Goal: Register for event/course

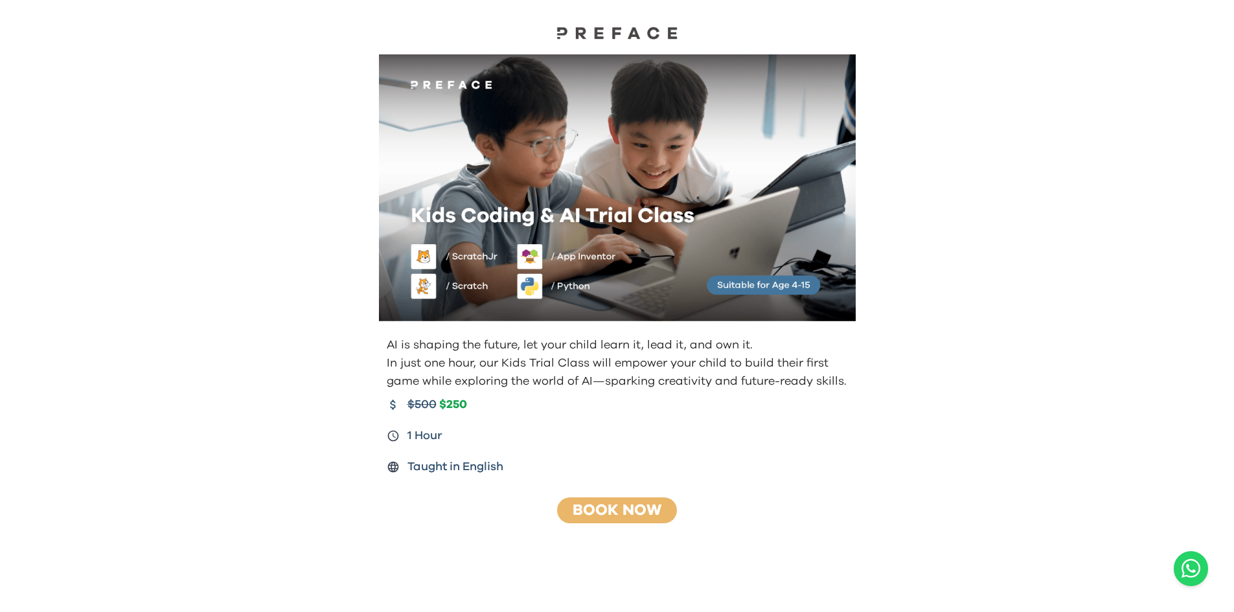
scroll to position [55, 0]
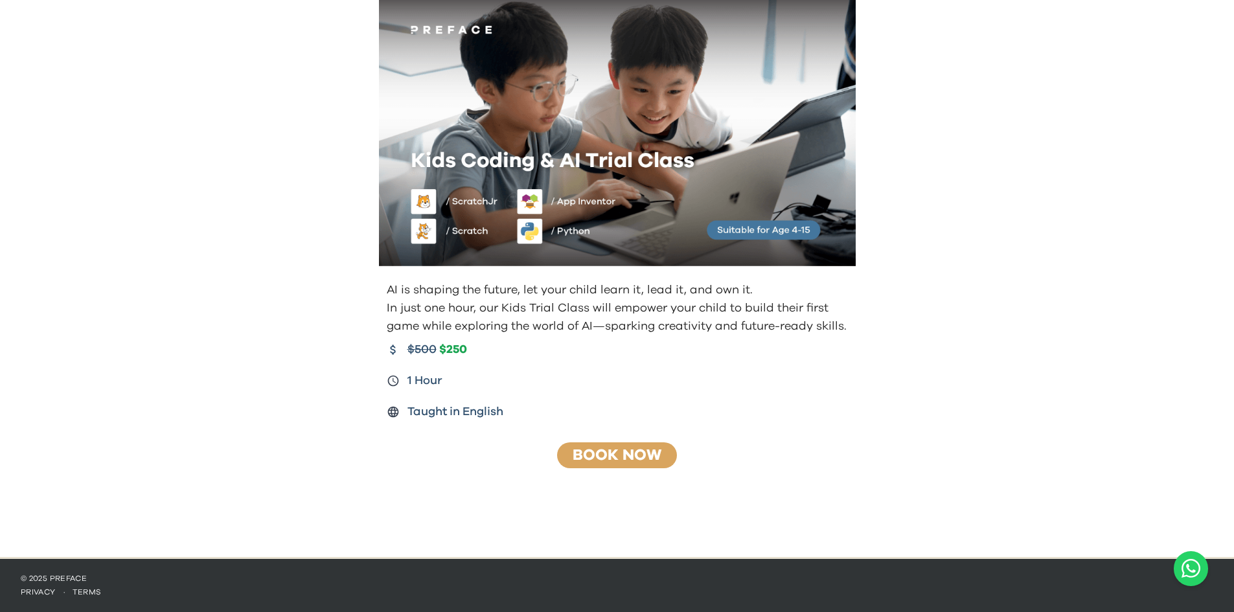
click at [586, 451] on link "Book Now" at bounding box center [617, 456] width 89 height 16
click at [587, 448] on link "Book Now" at bounding box center [617, 456] width 89 height 16
click at [585, 448] on link "Book Now" at bounding box center [617, 456] width 89 height 16
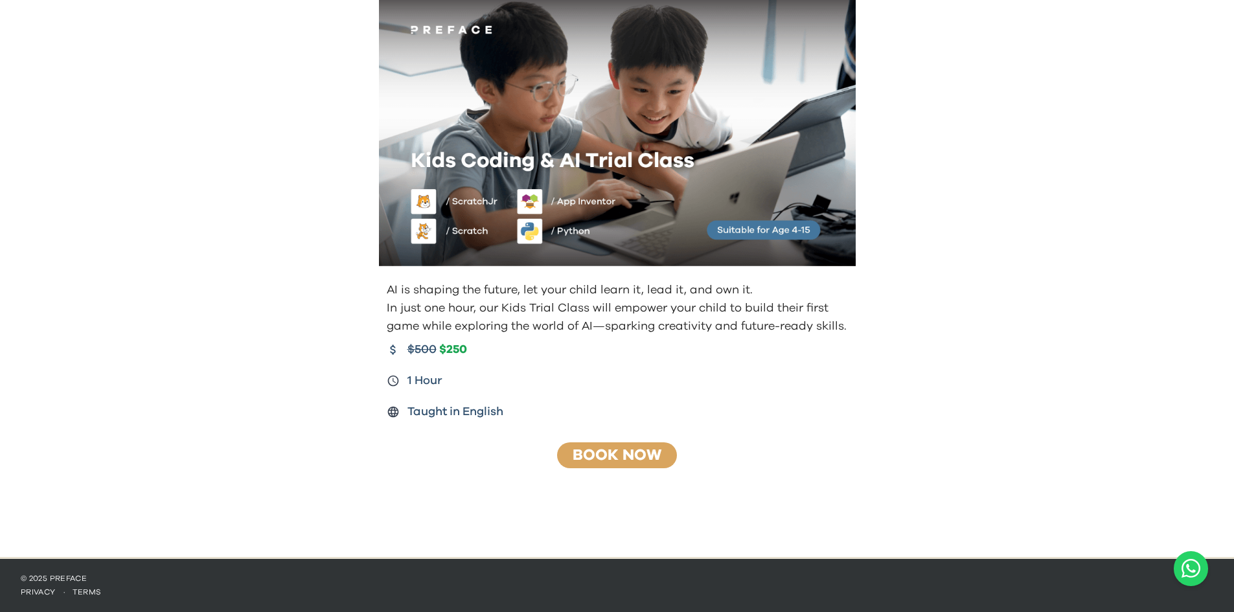
drag, startPoint x: 585, startPoint y: 448, endPoint x: 594, endPoint y: 446, distance: 8.5
click at [589, 448] on link "Book Now" at bounding box center [617, 456] width 89 height 16
click at [599, 448] on link "Book Now" at bounding box center [617, 456] width 89 height 16
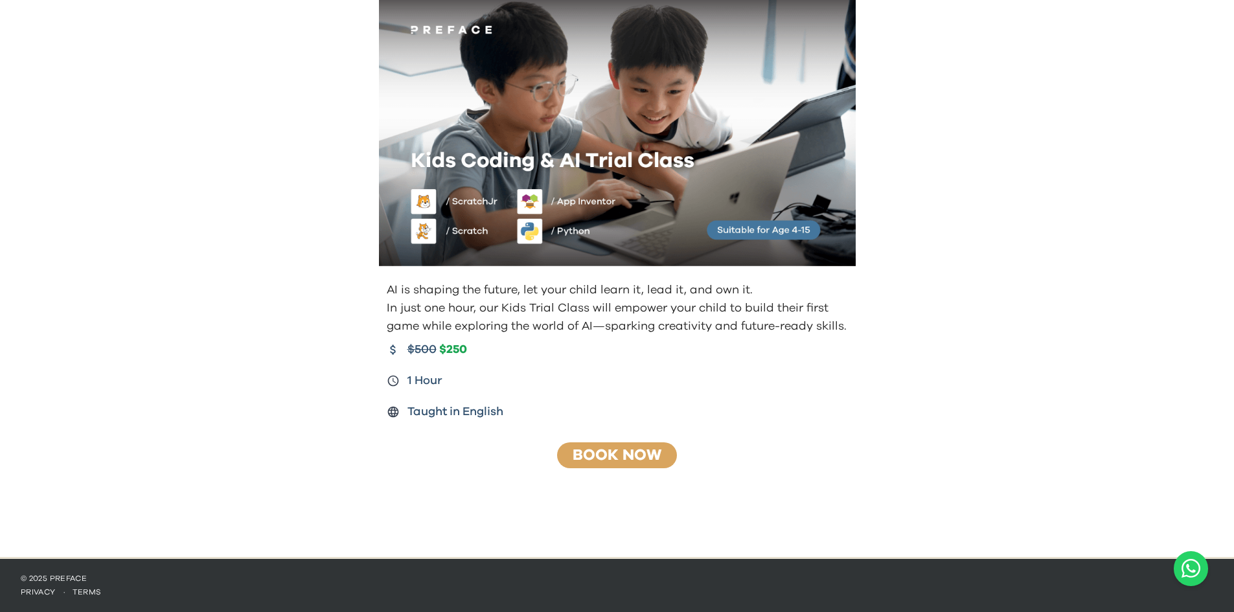
click at [600, 448] on link "Book Now" at bounding box center [617, 456] width 89 height 16
